Goal: Find contact information: Find contact information

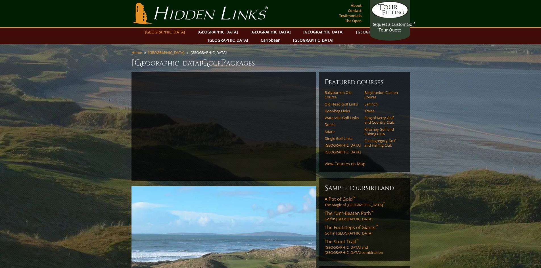
click at [182, 33] on link "[GEOGRAPHIC_DATA]" at bounding box center [165, 32] width 46 height 8
click at [181, 31] on link "[GEOGRAPHIC_DATA]" at bounding box center [165, 32] width 46 height 8
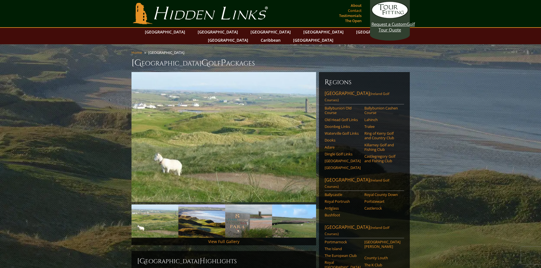
click at [353, 8] on link "Contact" at bounding box center [355, 11] width 16 height 8
